Goal: Task Accomplishment & Management: Use online tool/utility

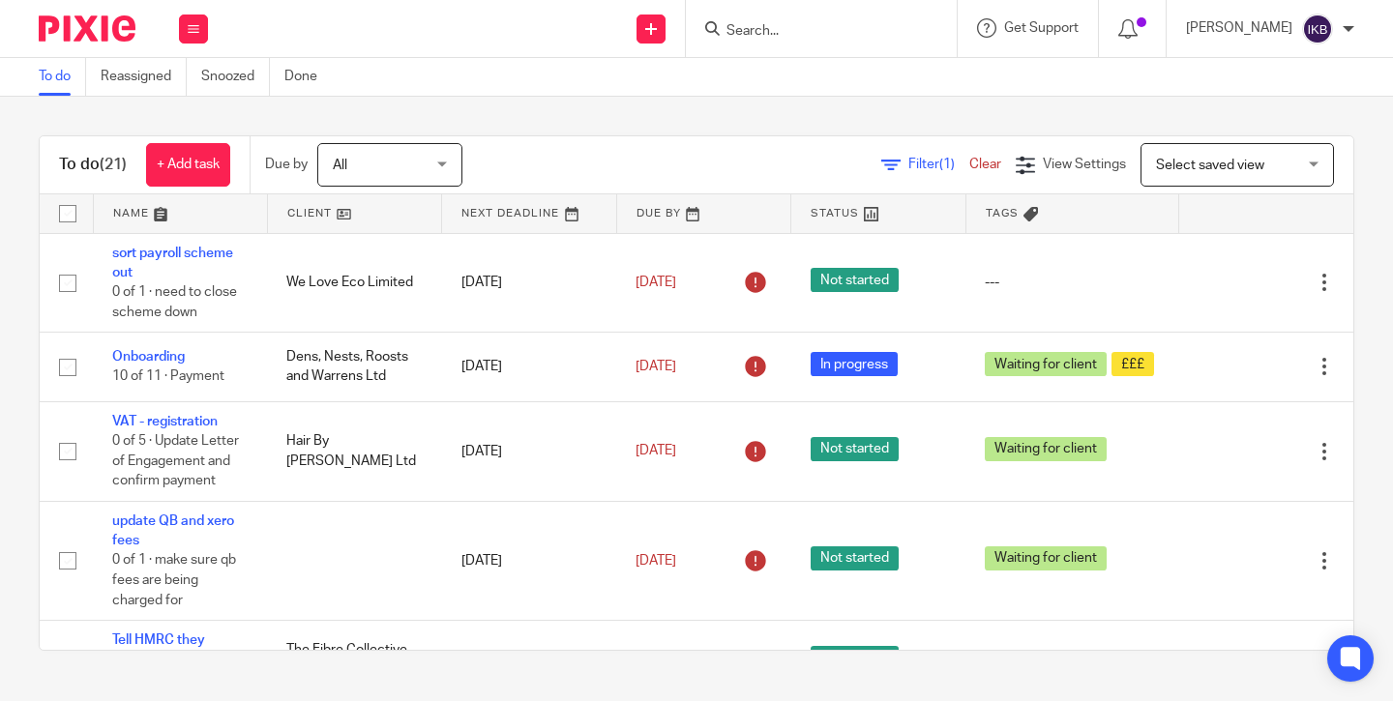
click at [736, 31] on input "Search" at bounding box center [812, 31] width 174 height 17
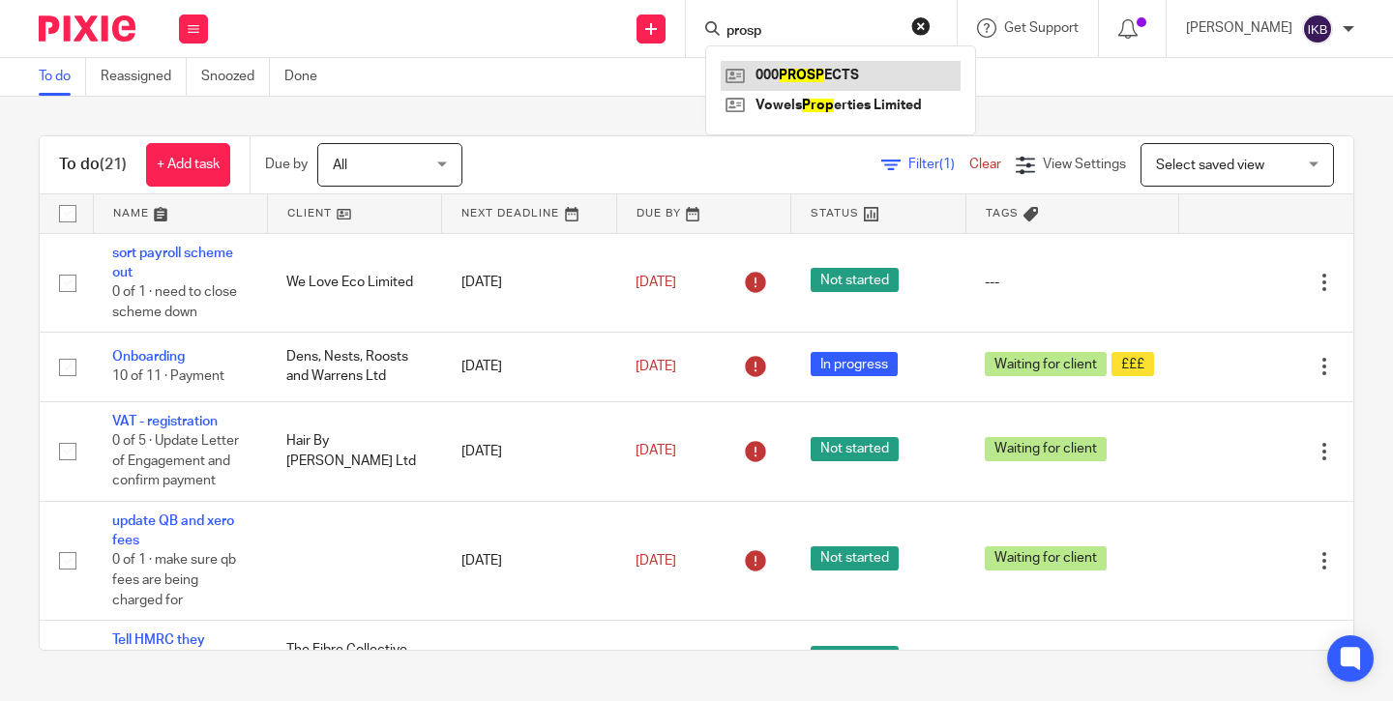
type input "prosp"
click at [765, 74] on link at bounding box center [841, 75] width 240 height 29
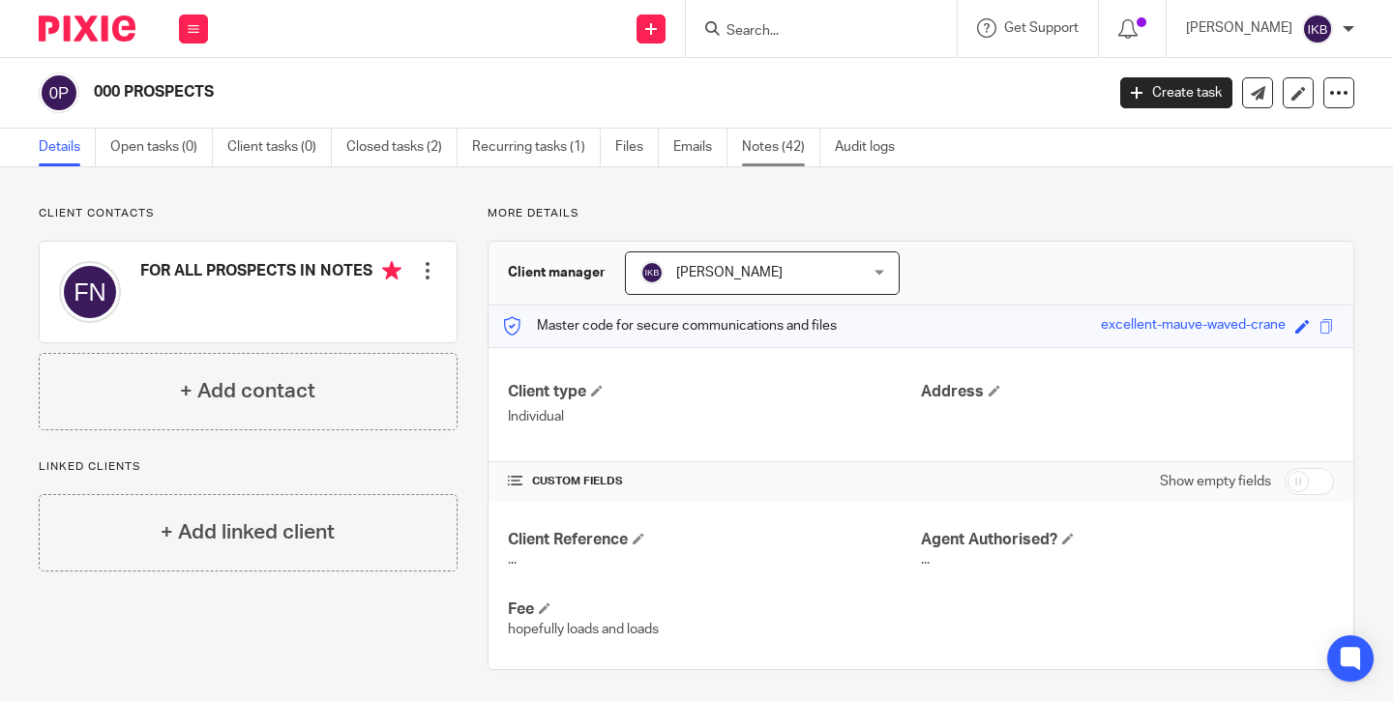
click at [770, 146] on link "Notes (42)" at bounding box center [781, 148] width 78 height 38
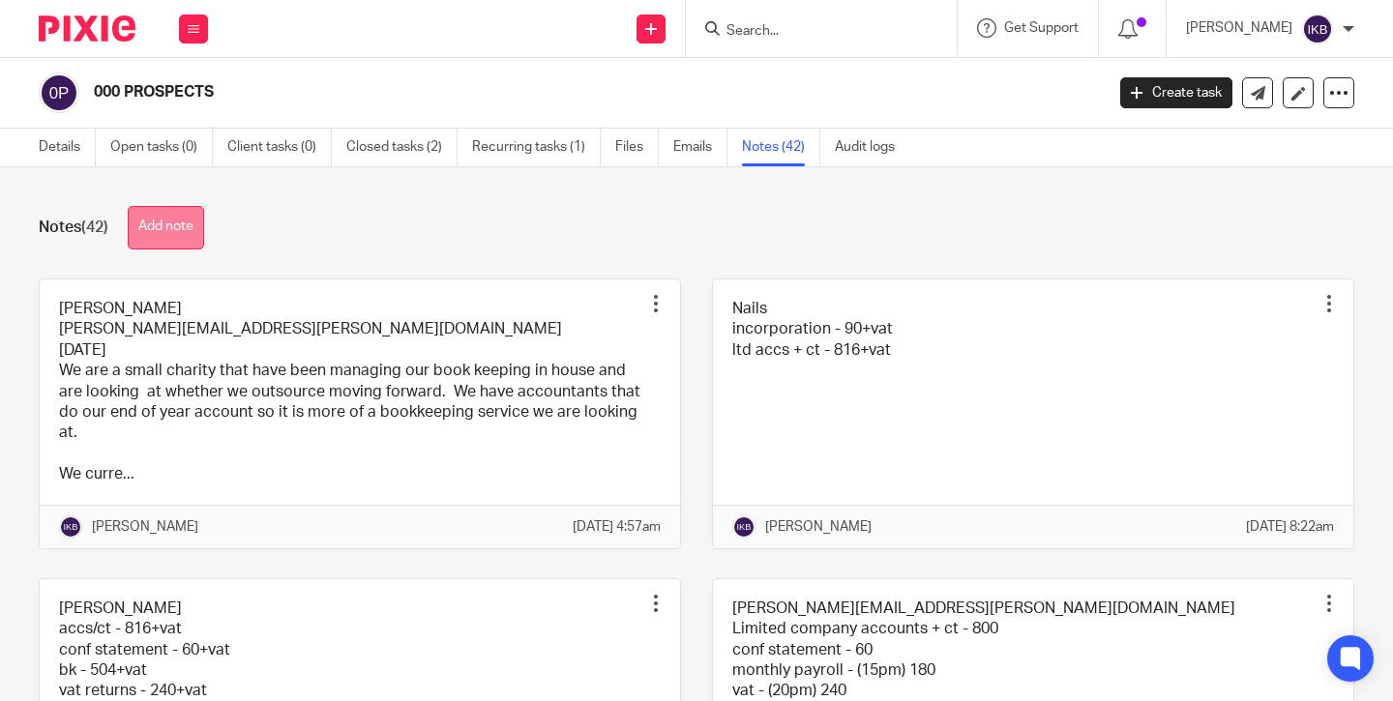
click at [175, 230] on button "Add note" at bounding box center [166, 228] width 76 height 44
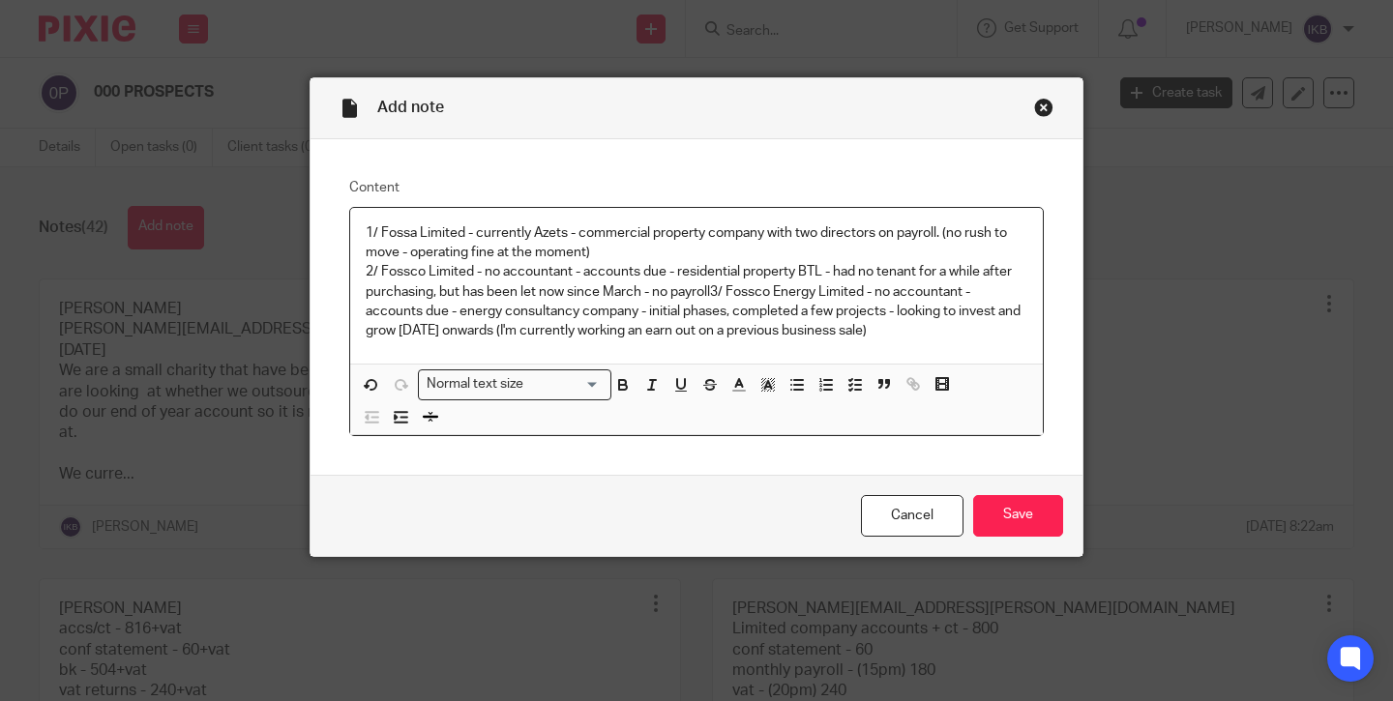
click at [726, 287] on p "1/ Fossa Limited - currently Azets - commercial property company with two direc…" at bounding box center [697, 282] width 662 height 118
click at [712, 287] on p "1/ Fossa Limited - currently Azets - commercial property company with two direc…" at bounding box center [697, 282] width 662 height 118
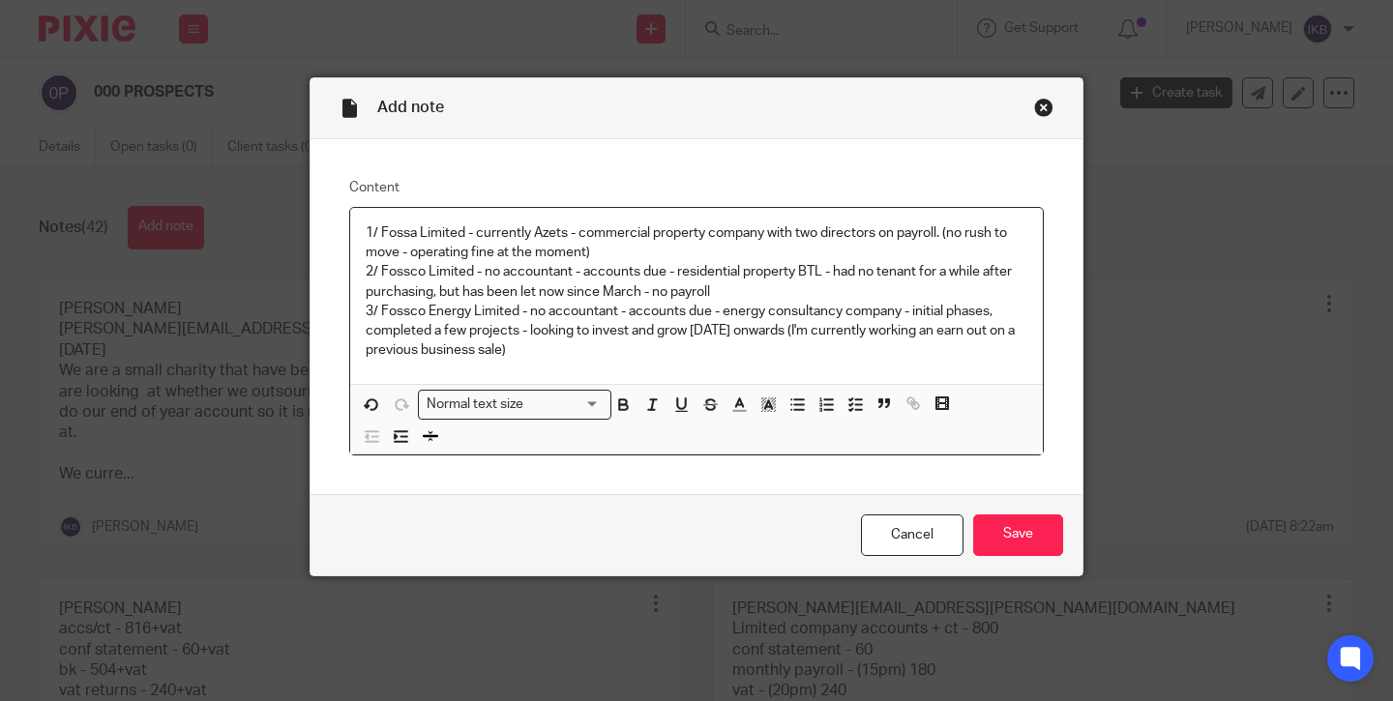
click at [591, 244] on p "1/ Fossa Limited - currently Azets - commercial property company with two direc…" at bounding box center [697, 262] width 662 height 78
click at [421, 308] on p "3/ Fossco Energy Limited - no accountant - accounts due - energy consultancy co…" at bounding box center [697, 331] width 662 height 59
click at [494, 298] on p "1/ Fossa Limited - currently Azets - commercial property company with two direc…" at bounding box center [697, 262] width 662 height 78
click at [563, 341] on p "3/ Fossco Energy Limited - no accountant - accounts due - energy consultancy co…" at bounding box center [697, 331] width 662 height 59
click at [760, 285] on p "1/ Fossa Limited - currently Azets - commercial property company with two direc…" at bounding box center [697, 262] width 662 height 78
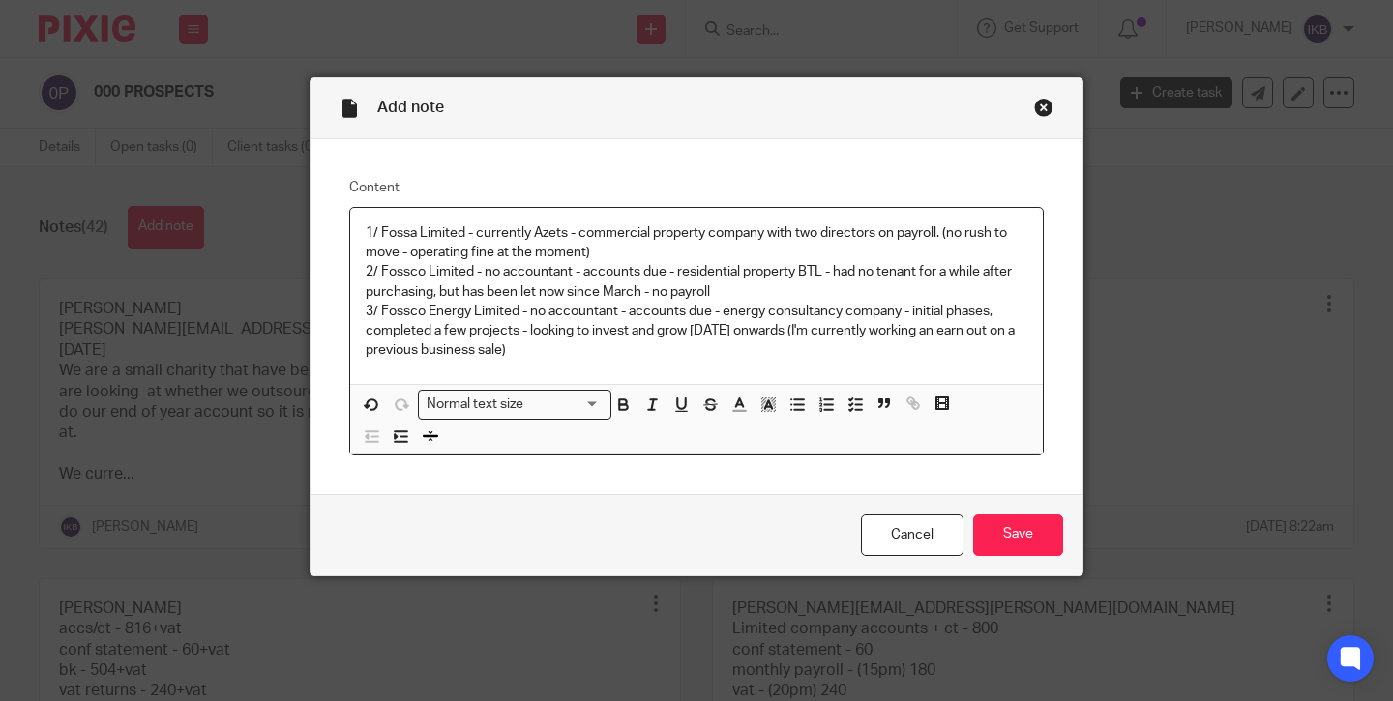
click at [377, 264] on p "1/ Fossa Limited - currently Azets - commercial property company with two direc…" at bounding box center [697, 262] width 662 height 78
click at [603, 256] on p "1. Fossa Limited - currently Azets - commercial property company with two direc…" at bounding box center [697, 262] width 662 height 78
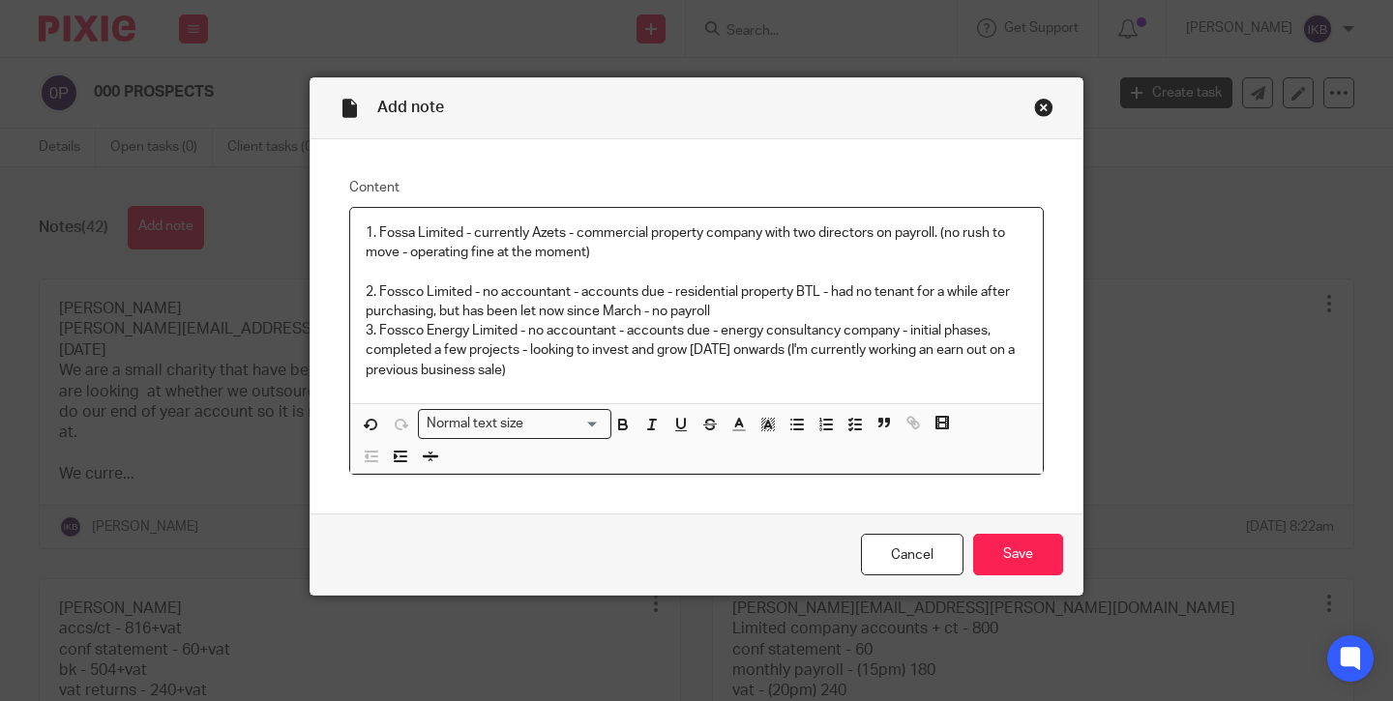
click at [749, 307] on p "2. Fossco Limited - no accountant - accounts due - residential property BTL - h…" at bounding box center [697, 291] width 662 height 59
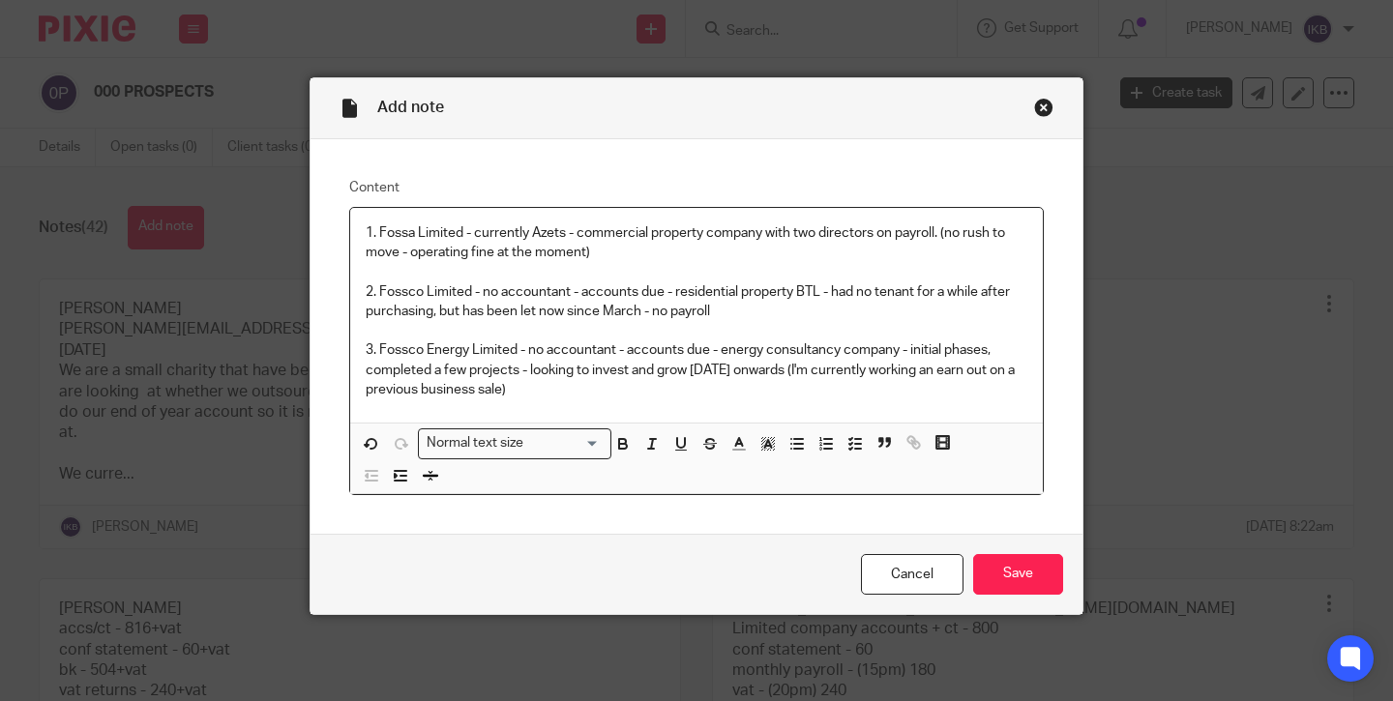
click at [643, 385] on p "3. Fossco Energy Limited - no accountant - accounts due - energy consultancy co…" at bounding box center [697, 370] width 662 height 59
click at [944, 235] on p "1. Fossa Limited - currently Azets - commercial property company with two direc…" at bounding box center [697, 243] width 662 height 40
click at [782, 252] on p "1. Fossa Limited - currently Azets - commercial property company with two direc…" at bounding box center [697, 243] width 662 height 40
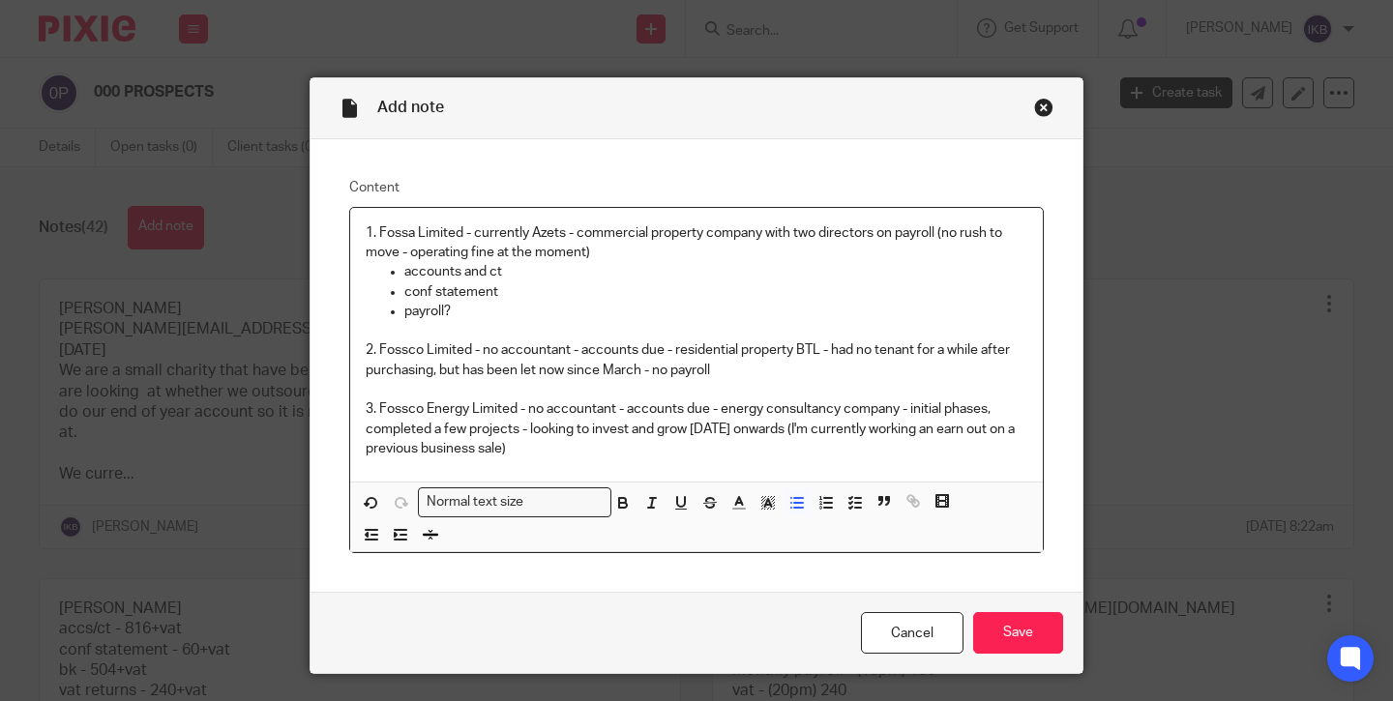
click at [860, 367] on p "2. Fossco Limited - no accountant - accounts due - residential property BTL - h…" at bounding box center [697, 350] width 662 height 59
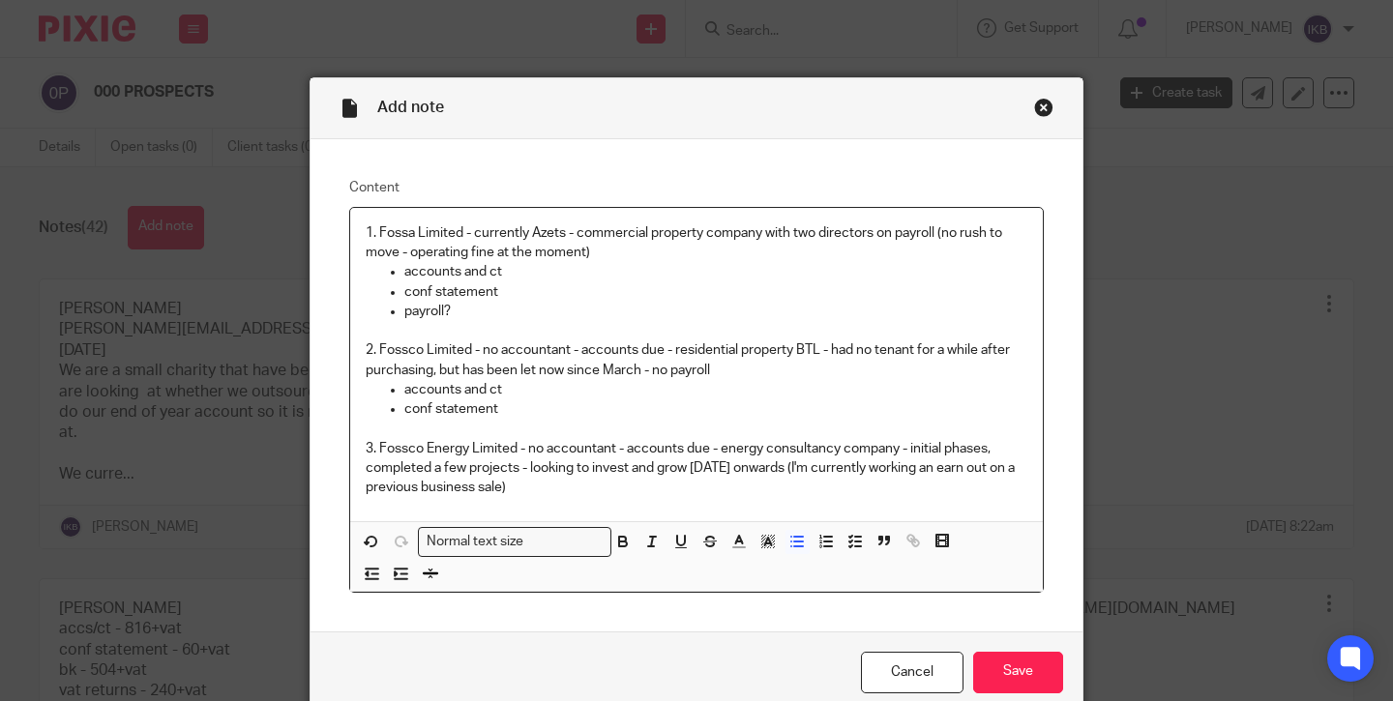
click at [642, 474] on p "3. Fossco Energy Limited - no accountant - accounts due - energy consultancy co…" at bounding box center [697, 468] width 662 height 59
click at [597, 477] on p "3. Fossco Energy Limited - no accountant - accounts due - energy consultancy co…" at bounding box center [697, 468] width 662 height 59
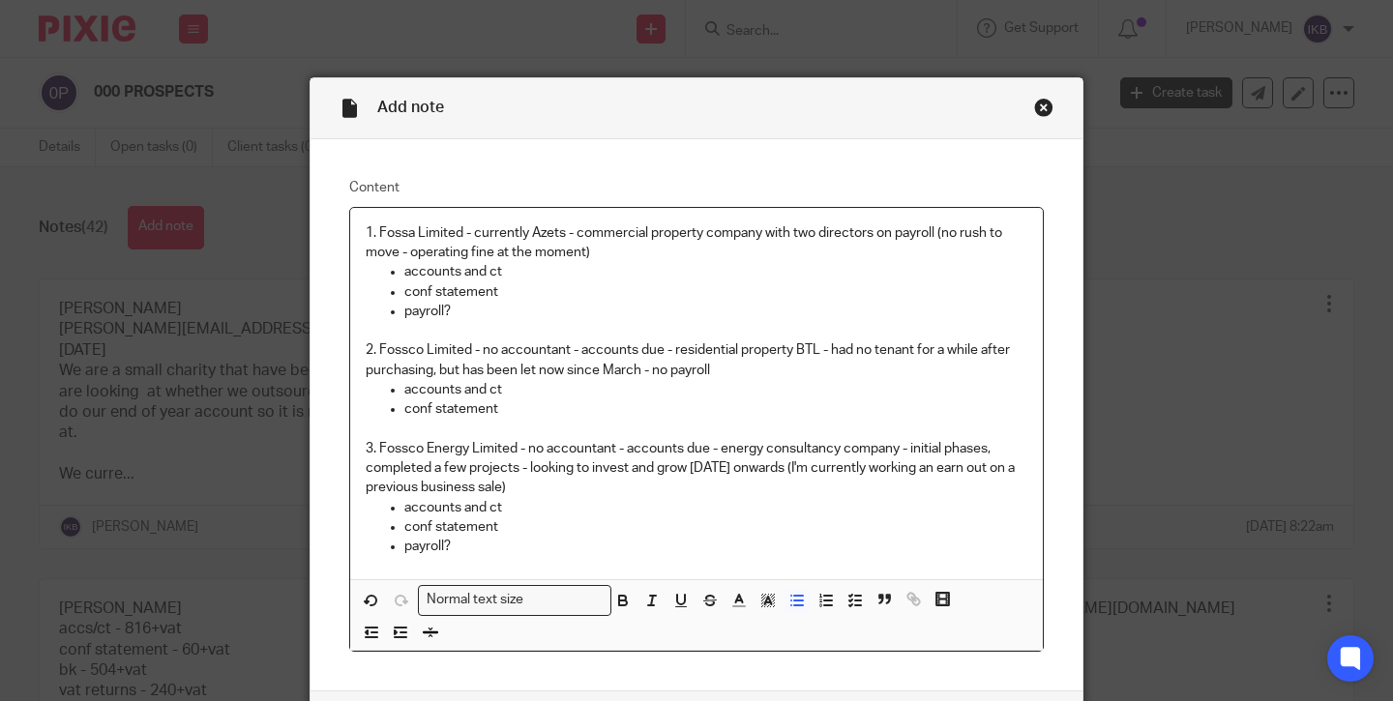
click at [477, 315] on p "payroll?" at bounding box center [715, 311] width 623 height 19
